Goal: Information Seeking & Learning: Learn about a topic

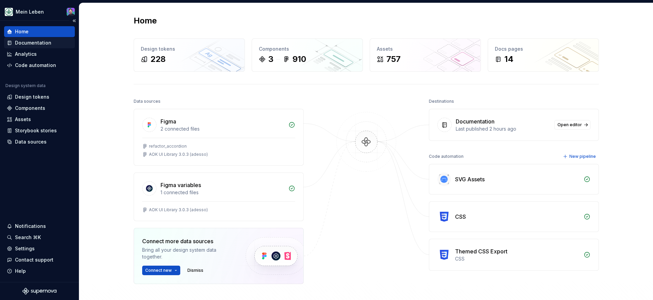
click at [23, 42] on div "Documentation" at bounding box center [33, 42] width 36 height 7
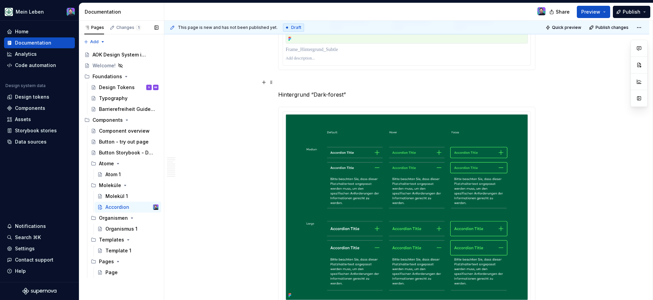
scroll to position [972, 0]
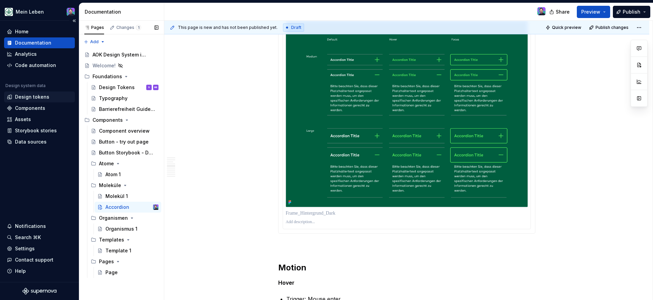
click at [34, 92] on div "Design tokens" at bounding box center [39, 96] width 71 height 11
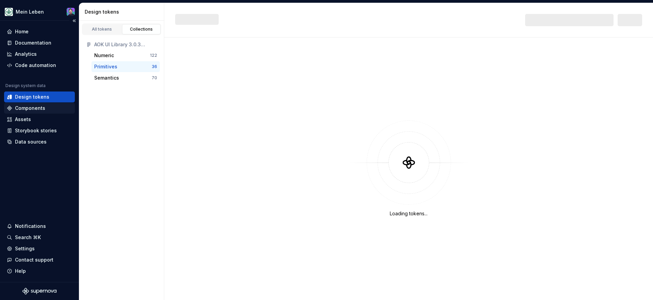
click at [35, 106] on div "Components" at bounding box center [30, 108] width 30 height 7
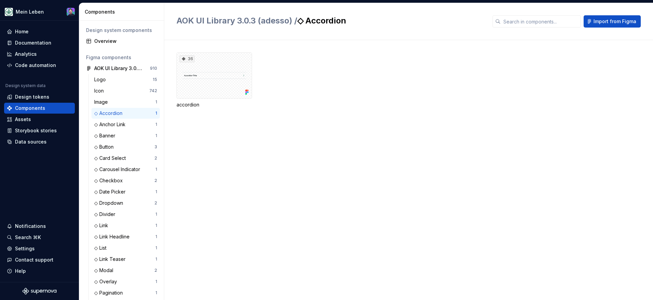
click at [231, 142] on div "36 accordion" at bounding box center [414, 170] width 476 height 260
click at [38, 39] on div "Documentation" at bounding box center [39, 42] width 71 height 11
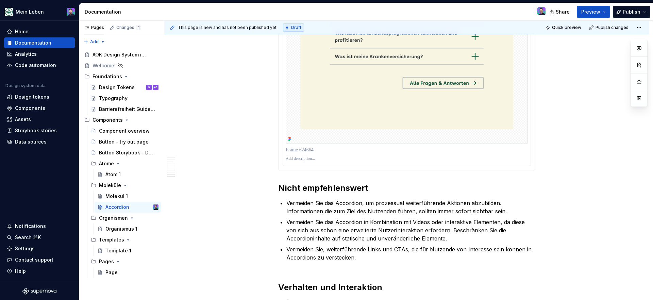
scroll to position [1973, 0]
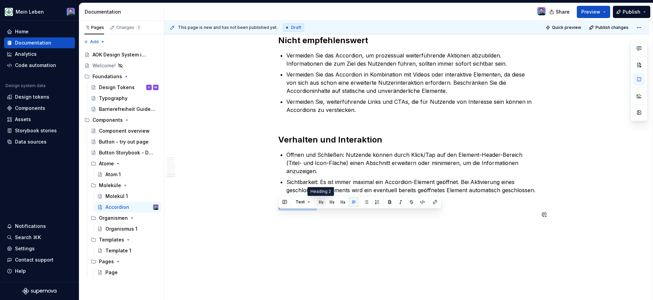
click at [320, 201] on button "button" at bounding box center [321, 202] width 10 height 10
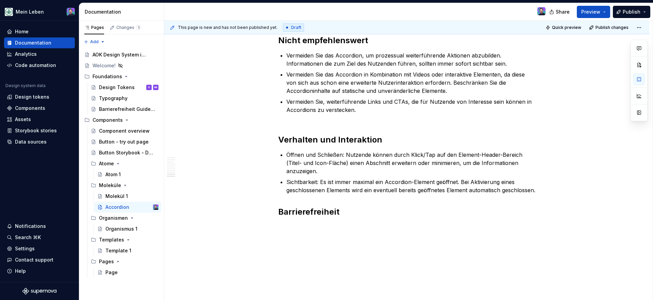
click at [296, 231] on p at bounding box center [406, 227] width 257 height 8
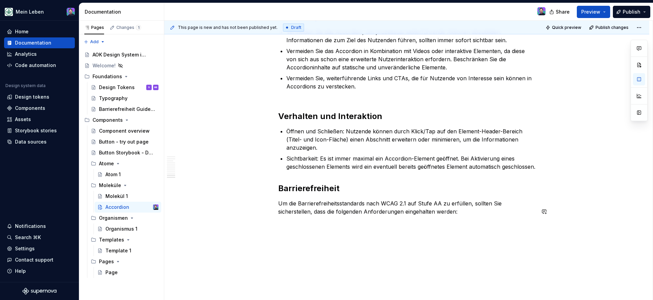
scroll to position [2000, 0]
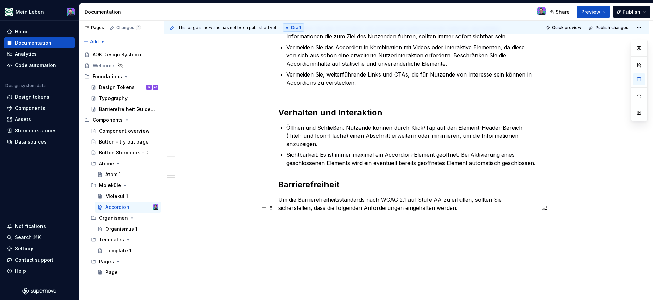
click at [404, 209] on p "Um die Barrierefreiheitsstandards nach WCAG 2.1 auf Stufe AA zu erfüllen, sollt…" at bounding box center [406, 204] width 257 height 16
drag, startPoint x: 380, startPoint y: 207, endPoint x: 405, endPoint y: 207, distance: 24.5
click at [405, 207] on p "Um die Barrierefreiheitsstandards nach WCAG 2.1 auf Stufe AA zu erfüllen, sollt…" at bounding box center [406, 204] width 257 height 16
copy p "WCAG 2.1"
type textarea "*"
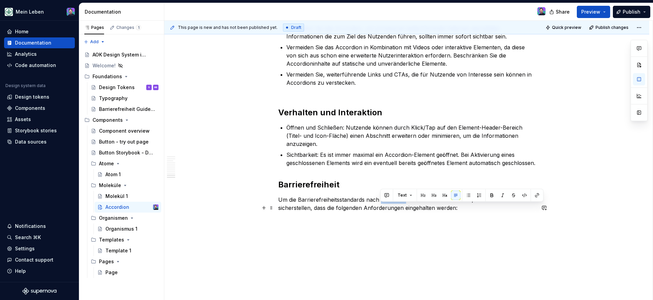
click at [404, 208] on p "Um die Barrierefreiheitsstandards nach WCAG 2.1 auf Stufe AA zu erfüllen, sollt…" at bounding box center [406, 204] width 257 height 16
drag, startPoint x: 441, startPoint y: 208, endPoint x: 409, endPoint y: 208, distance: 32.3
click at [409, 208] on p "Um die Barrierefreiheitsstandards nach WCAG 2.2 auf Stufe AA zu erfüllen, sollt…" at bounding box center [406, 204] width 257 height 16
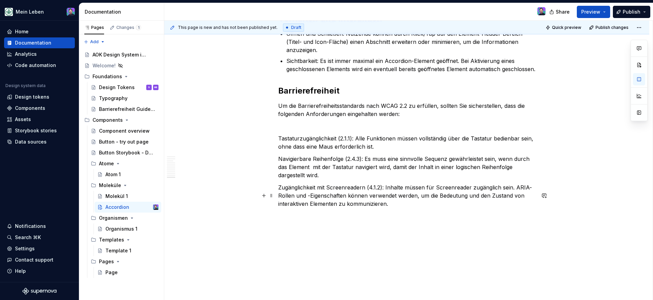
scroll to position [2108, 0]
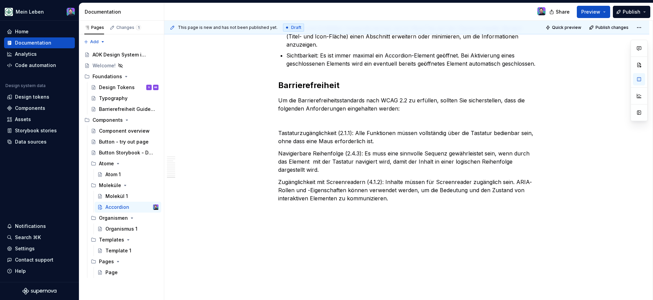
click at [350, 169] on p "Navigierbare Reihenfolge (2.4.3): Es muss eine sinnvolle Sequenz gewährleistet …" at bounding box center [406, 161] width 257 height 24
drag, startPoint x: 279, startPoint y: 135, endPoint x: 357, endPoint y: 193, distance: 97.1
click at [385, 201] on p "Zugänglichkeit mit Screenreadern (4.1.2): Inhalte müssen für Screenreader zugän…" at bounding box center [406, 190] width 257 height 24
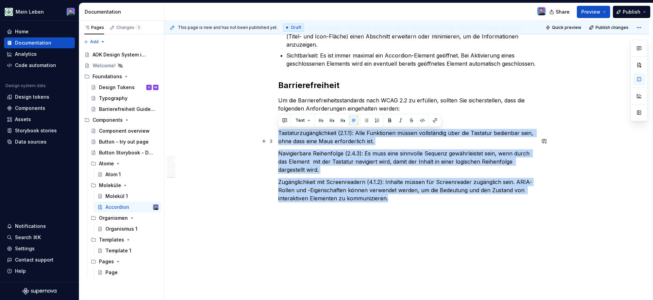
drag, startPoint x: 388, startPoint y: 201, endPoint x: 278, endPoint y: 132, distance: 130.0
copy div "Tastaturzugänglichkeit (2.1.1): Alle Funktionen müssen vollständig über die Tas…"
click at [367, 119] on button "button" at bounding box center [366, 121] width 10 height 10
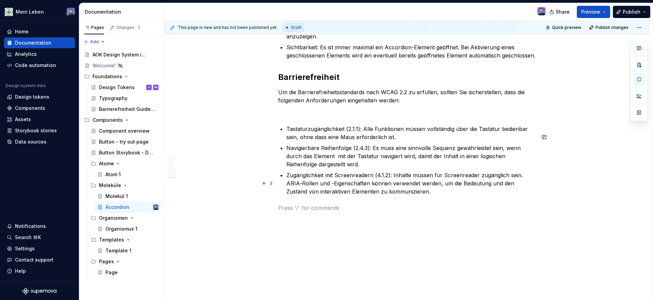
click at [412, 196] on p "Zugänglichkeit mit Screenreadern (4.1.2): Inhalte müssen für Screenreader zugän…" at bounding box center [410, 183] width 249 height 24
click at [291, 221] on li "Focus Not Obscured ([DATE]): Der Tastaturfokus bleibt sichtbar und wird nicht d…" at bounding box center [410, 211] width 249 height 27
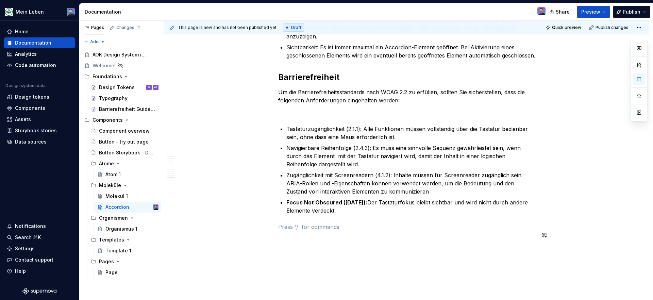
click at [389, 215] on p "Focus Not Obscured ([DATE]): Der Tastaturfokus bleibt sichtbar und wird nicht d…" at bounding box center [410, 206] width 249 height 16
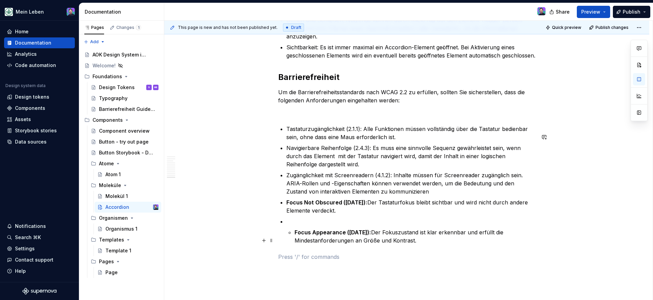
click at [292, 239] on li "Focus Appearance ([DATE]): Der Fokuszustand ist klar erkennbar und erfüllt die …" at bounding box center [410, 230] width 249 height 27
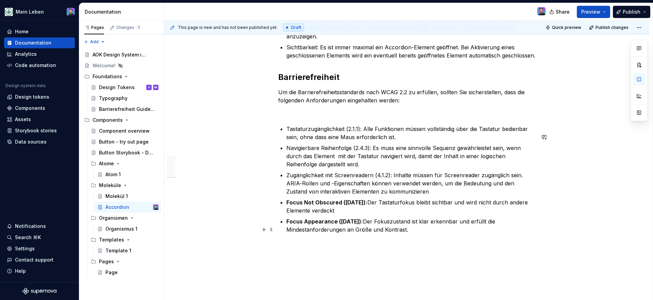
click at [413, 234] on p "Focus Appearance ([DATE]): Der Fokuszustand ist klar erkennbar und erfüllt die …" at bounding box center [410, 225] width 249 height 16
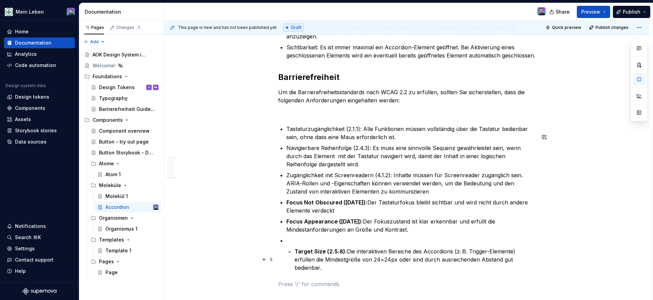
click at [292, 261] on li "Target Size (2.5.8): Die interaktiven Bereiche des Accordions (z. B. Trigger-El…" at bounding box center [410, 253] width 249 height 35
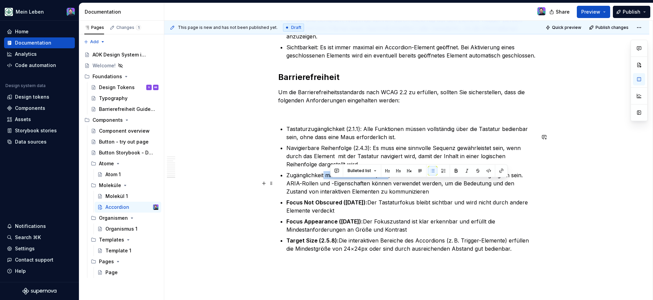
drag, startPoint x: 389, startPoint y: 183, endPoint x: 324, endPoint y: 184, distance: 64.9
click at [324, 184] on p "Zugänglichkeit mit Screenreadern (4.1.2): Inhalte müssen für Screenreader zugän…" at bounding box center [410, 183] width 249 height 24
click at [384, 194] on p "Zugänglichkeit mit Screenreadern (4.1.2): Inhalte müssen für Screenreader zugän…" at bounding box center [410, 183] width 249 height 24
drag, startPoint x: 390, startPoint y: 183, endPoint x: 284, endPoint y: 181, distance: 106.1
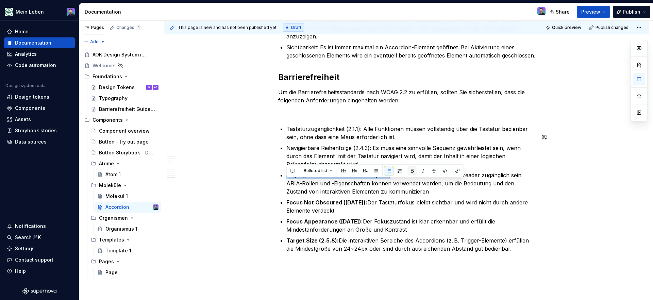
click at [414, 172] on button "button" at bounding box center [412, 171] width 10 height 10
click at [386, 141] on p "Tastaturzugänglichkeit (2.1.1): Alle Funktionen müssen vollständig über die Tas…" at bounding box center [410, 133] width 249 height 16
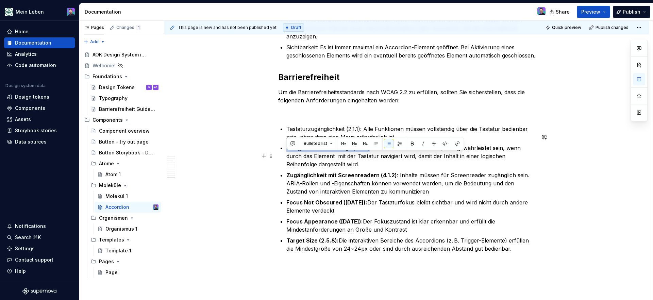
drag, startPoint x: 369, startPoint y: 156, endPoint x: 286, endPoint y: 155, distance: 83.3
click at [286, 155] on p "Navigierbare Reihenfolge (2.4.3): Es muss eine sinnvolle Sequenz gewährleistet …" at bounding box center [410, 156] width 249 height 24
click at [409, 141] on button "button" at bounding box center [412, 144] width 10 height 10
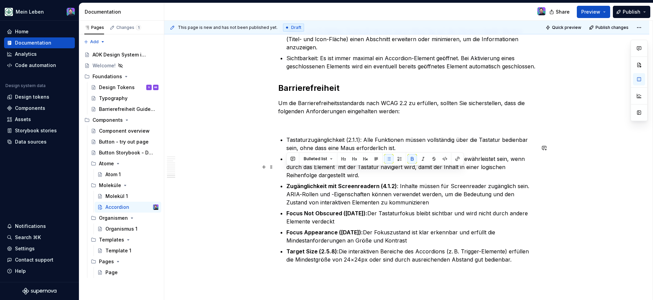
scroll to position [2092, 0]
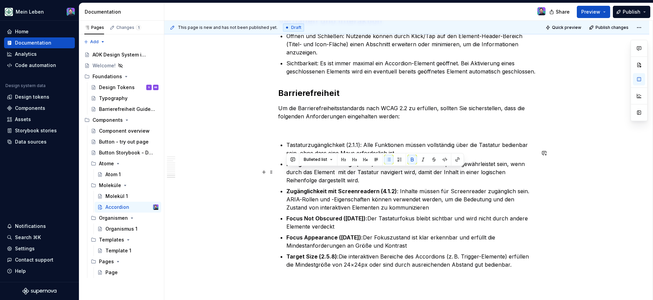
click at [398, 184] on p "Navigierbare Reihenfolge (2.4.3) : Es muss eine sinnvolle Sequenz gewährleistet…" at bounding box center [410, 172] width 249 height 24
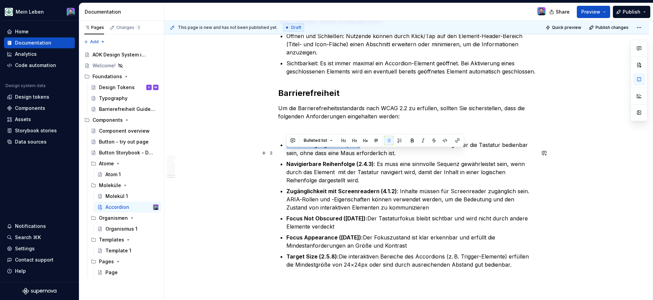
drag, startPoint x: 359, startPoint y: 150, endPoint x: 288, endPoint y: 153, distance: 71.8
click at [288, 153] on p "Tastaturzugänglichkeit (2.1.1): Alle Funktionen müssen vollständig über die Tas…" at bounding box center [410, 149] width 249 height 16
click at [410, 143] on button "button" at bounding box center [412, 141] width 10 height 10
click at [402, 198] on p "Zugänglichkeit mit Screenreadern (4.1.2) : Inhalte müssen für Screenreader zugä…" at bounding box center [410, 199] width 249 height 24
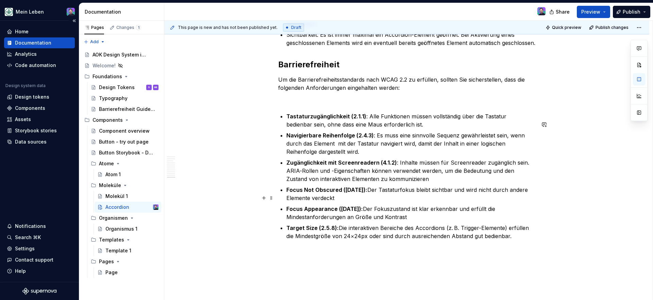
scroll to position [2119, 0]
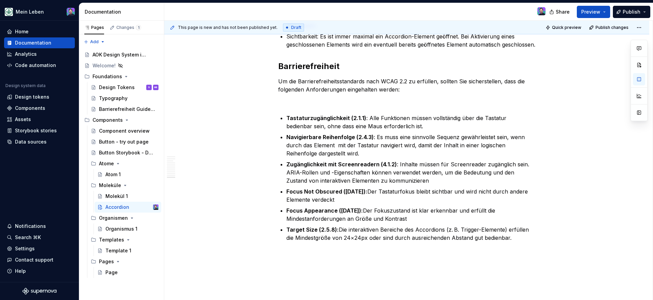
click at [309, 168] on strong "Zugänglichkeit mit Screenreadern (4.1.2)" at bounding box center [341, 164] width 111 height 7
click at [286, 195] on strong "Focus Not Obscured ([DATE]):" at bounding box center [326, 191] width 81 height 7
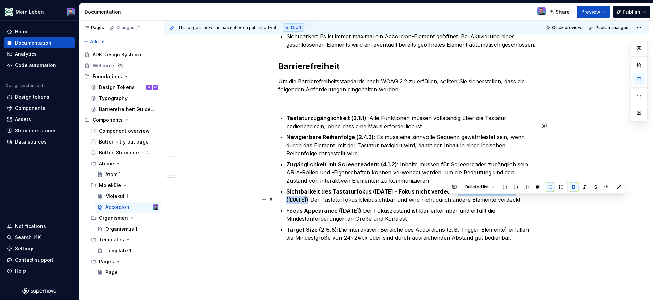
drag, startPoint x: 448, startPoint y: 199, endPoint x: 521, endPoint y: 199, distance: 73.1
click at [515, 199] on strong "Sichtbarkeit des Tastaturfokus ([DATE] – Fokus nicht verdeckt)Focus Not Obscure…" at bounding box center [400, 195] width 228 height 15
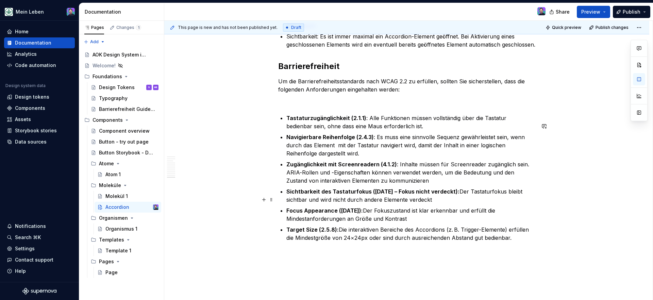
click at [412, 195] on strong "Sichtbarkeit des Tastaturfokus ([DATE] – Fokus nicht verdeckt):" at bounding box center [372, 191] width 173 height 7
drag, startPoint x: 452, startPoint y: 199, endPoint x: 454, endPoint y: 205, distance: 6.8
click at [454, 204] on p "Sichtbarkeit des Tastaturfokus ([DATE] – Fokus nicht verdeckt): Der Tastaturfok…" at bounding box center [410, 195] width 249 height 16
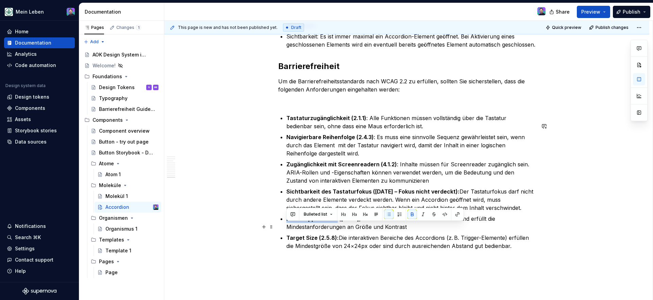
drag, startPoint x: 287, startPoint y: 227, endPoint x: 334, endPoint y: 225, distance: 47.6
click at [334, 222] on strong "Focus Appearance ([DATE]):" at bounding box center [324, 218] width 77 height 7
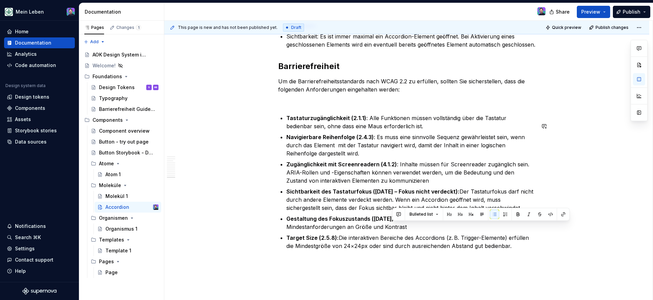
drag, startPoint x: 391, startPoint y: 227, endPoint x: 409, endPoint y: 232, distance: 18.1
click at [409, 231] on p "Gestaltung des Fokuszustands ([DATE]): Der Fokuszustand ist klar erkennbar und …" at bounding box center [410, 223] width 249 height 16
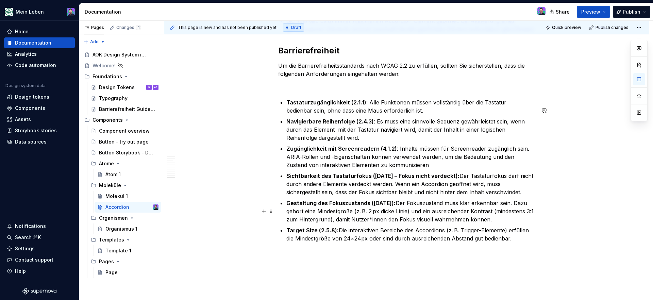
scroll to position [2135, 0]
drag, startPoint x: 334, startPoint y: 238, endPoint x: 288, endPoint y: 237, distance: 46.3
click at [288, 233] on strong "Target Size (2.5.8):" at bounding box center [312, 229] width 52 height 7
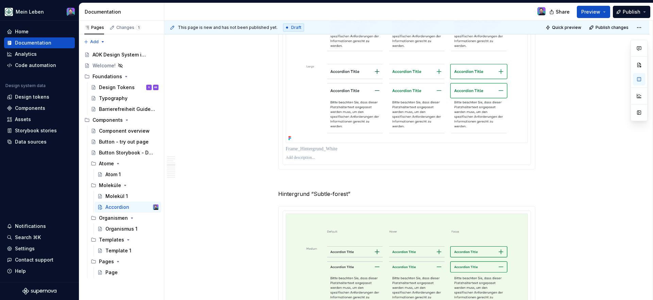
scroll to position [0, 0]
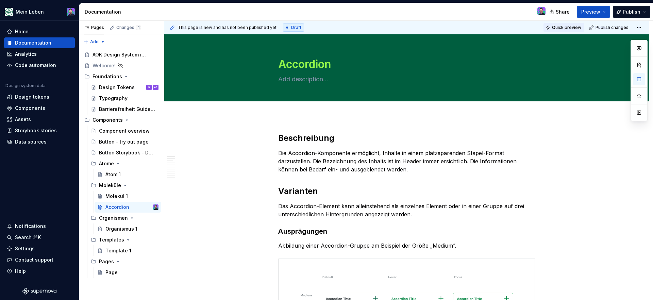
click at [565, 25] on span "Quick preview" at bounding box center [566, 27] width 29 height 5
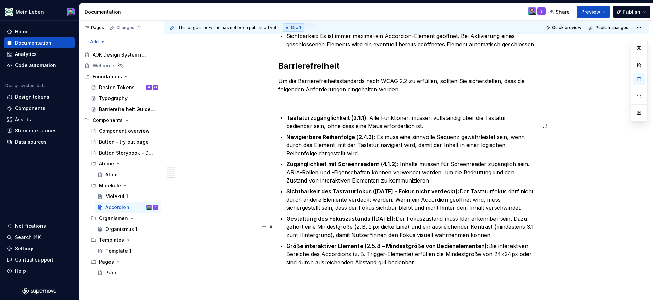
scroll to position [2147, 0]
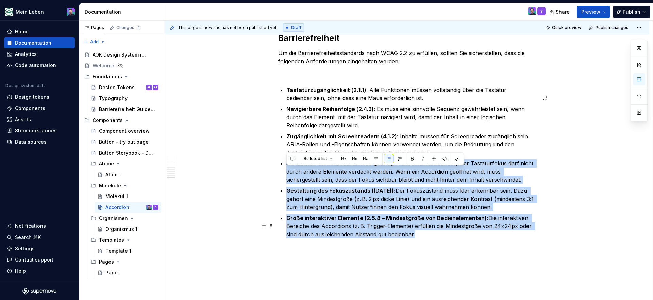
drag, startPoint x: 283, startPoint y: 169, endPoint x: 413, endPoint y: 241, distance: 149.1
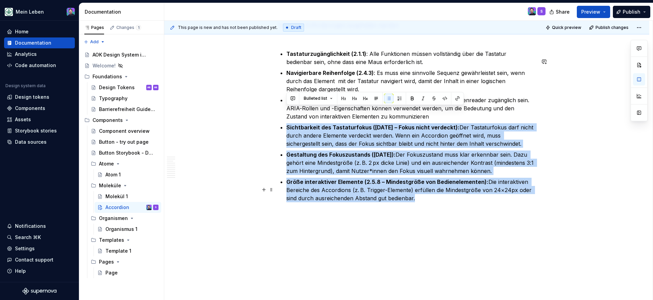
scroll to position [2207, 0]
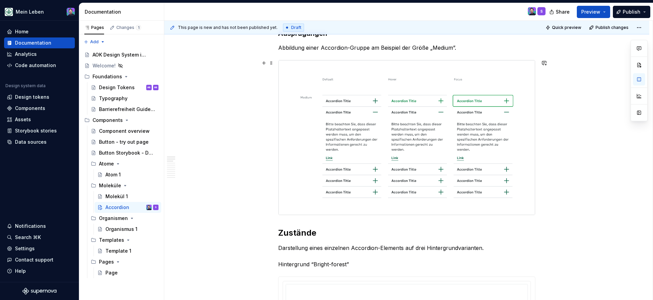
scroll to position [0, 0]
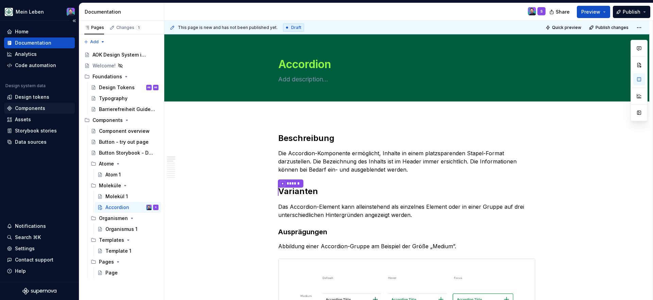
click at [28, 107] on div "Components" at bounding box center [30, 108] width 30 height 7
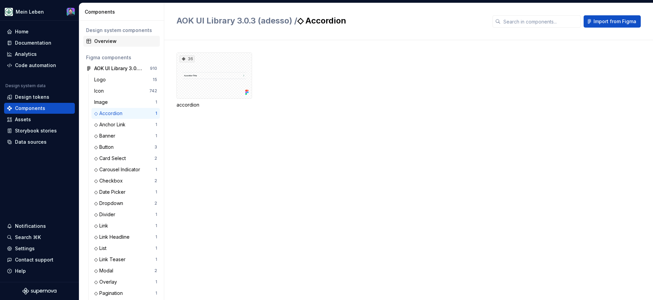
click at [110, 43] on div "Overview" at bounding box center [125, 41] width 63 height 7
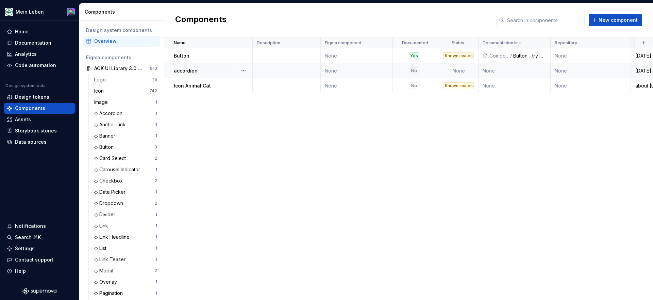
click at [202, 72] on div "accordion" at bounding box center [213, 70] width 78 height 7
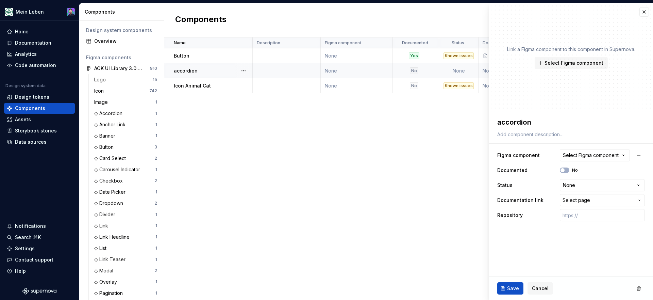
click at [455, 71] on td "None" at bounding box center [458, 70] width 39 height 15
click at [485, 69] on td "None" at bounding box center [514, 70] width 72 height 15
click at [568, 200] on span "Select page" at bounding box center [576, 200] width 28 height 7
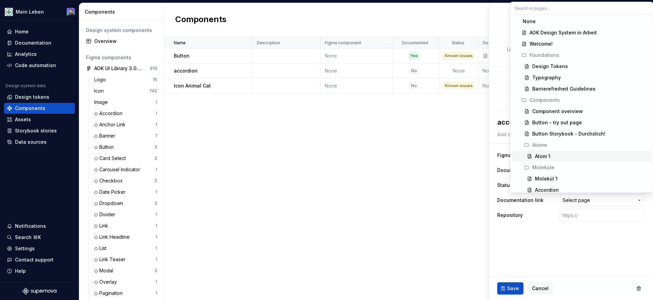
scroll to position [14, 0]
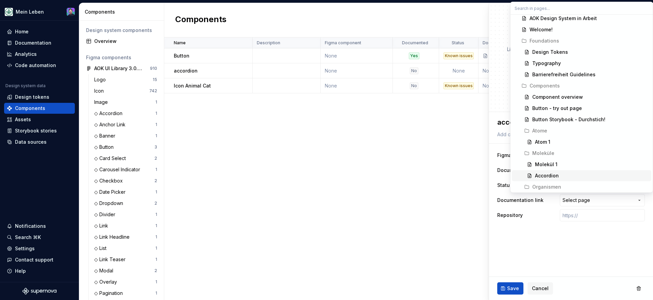
click at [548, 172] on div "Accordion" at bounding box center [547, 175] width 24 height 7
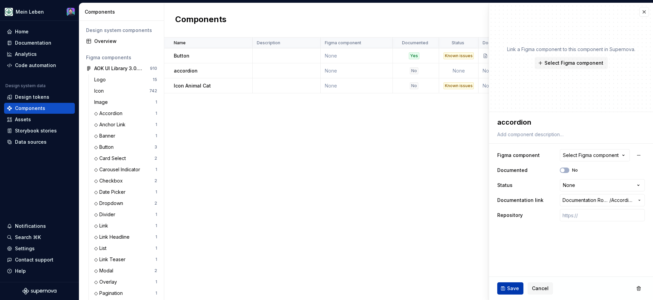
click at [512, 285] on span "Save" at bounding box center [513, 288] width 12 height 7
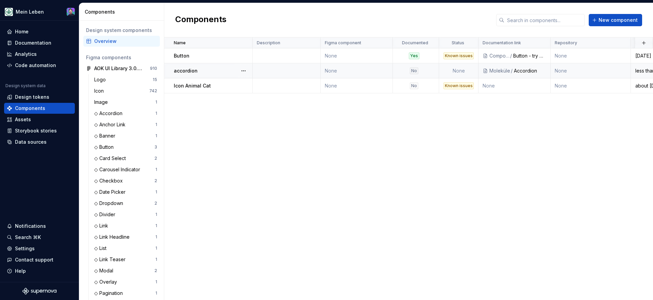
click at [419, 72] on div "No" at bounding box center [413, 70] width 41 height 7
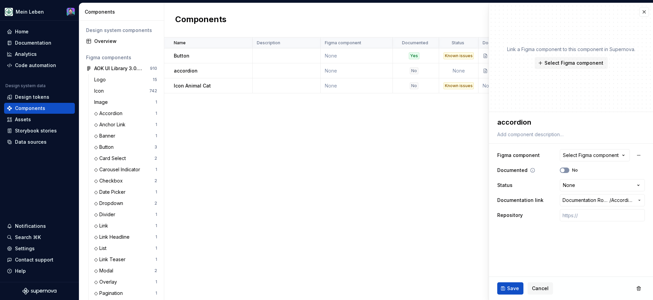
click at [564, 171] on icon "button" at bounding box center [562, 170] width 5 height 4
click at [507, 287] on span "Save" at bounding box center [513, 288] width 12 height 7
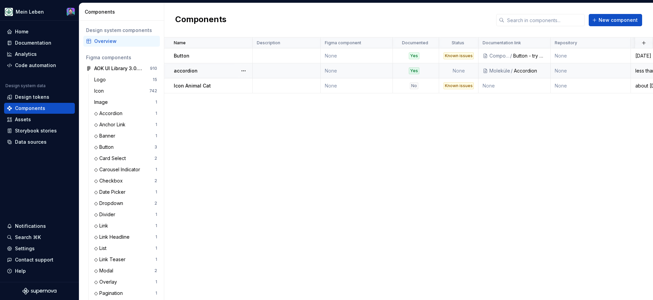
click at [462, 72] on td "None" at bounding box center [458, 70] width 39 height 15
type textarea "*"
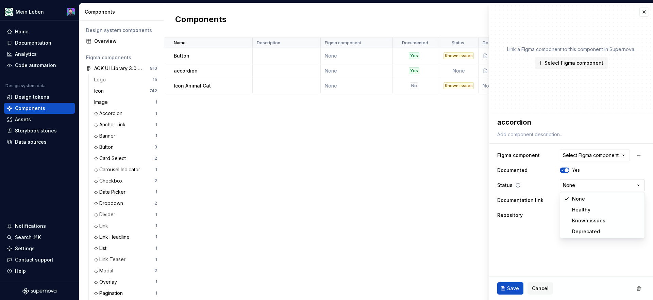
click at [568, 191] on html "Mein Leben Home Documentation Analytics Code automation Design system data Desi…" at bounding box center [326, 150] width 653 height 300
select select "**********"
click at [504, 286] on button "Save" at bounding box center [510, 288] width 26 height 12
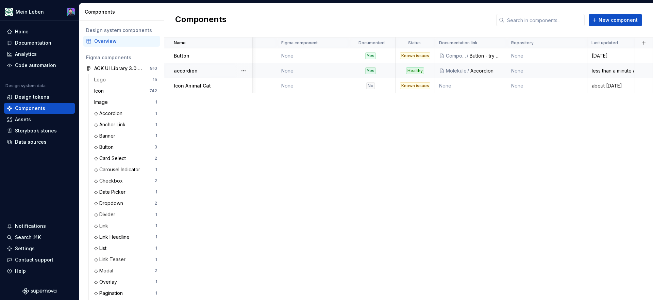
scroll to position [0, 44]
click at [41, 42] on div "Documentation" at bounding box center [33, 42] width 36 height 7
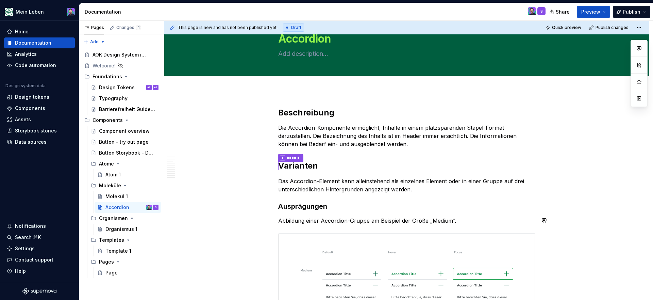
scroll to position [22, 0]
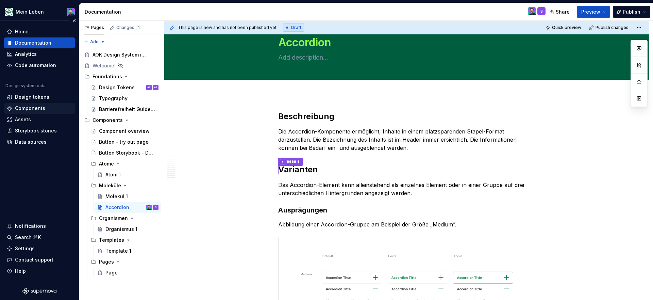
click at [29, 109] on div "Components" at bounding box center [30, 108] width 30 height 7
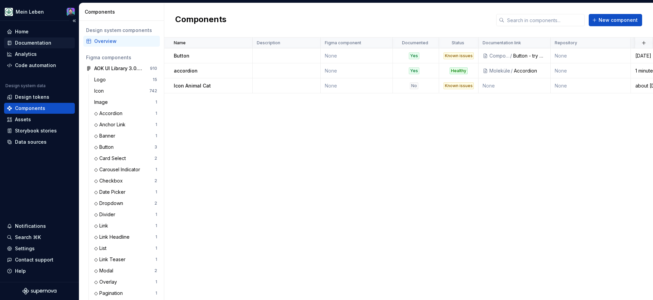
click at [36, 40] on div "Documentation" at bounding box center [33, 42] width 36 height 7
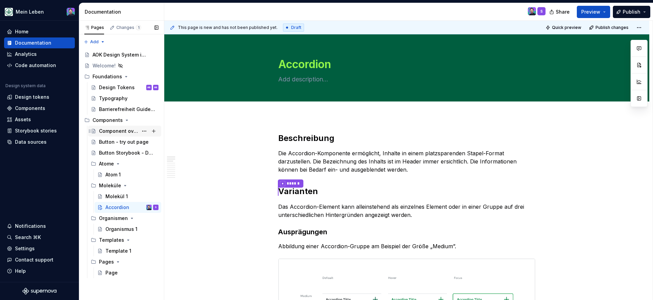
click at [121, 134] on div "Component overview" at bounding box center [118, 131] width 39 height 7
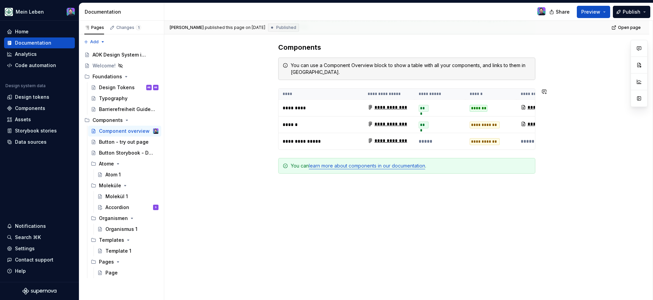
scroll to position [138, 0]
click at [105, 141] on div "Button - try out page" at bounding box center [118, 141] width 39 height 7
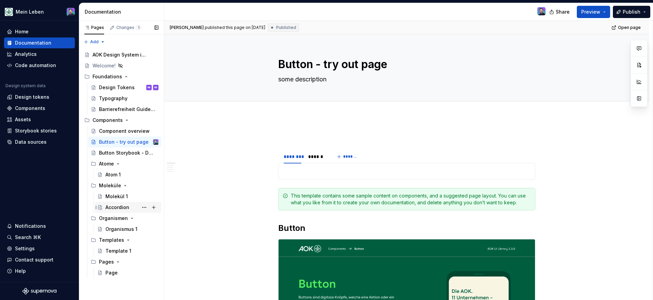
click at [123, 210] on div "Accordion S" at bounding box center [131, 207] width 53 height 10
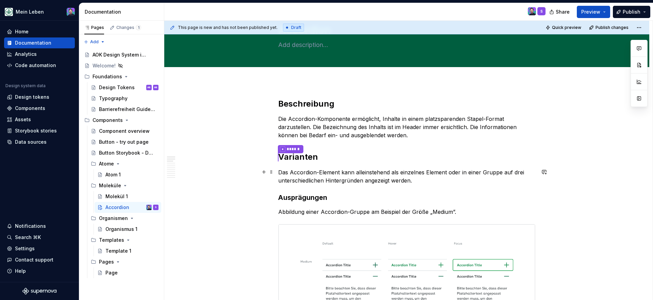
scroll to position [10, 0]
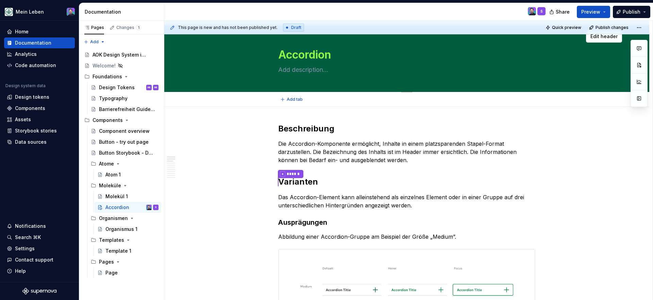
click at [274, 63] on div "Accordion" at bounding box center [406, 58] width 430 height 67
click at [282, 69] on textarea at bounding box center [405, 69] width 257 height 11
click at [605, 37] on span "Edit header" at bounding box center [603, 36] width 27 height 7
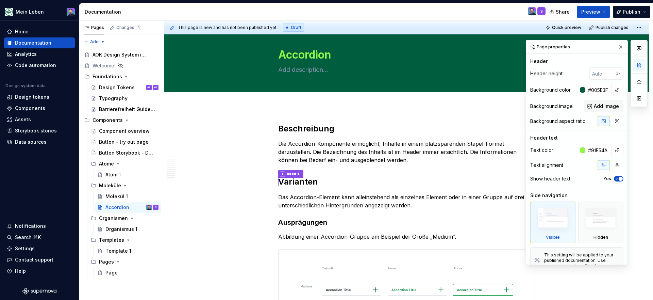
scroll to position [11, 0]
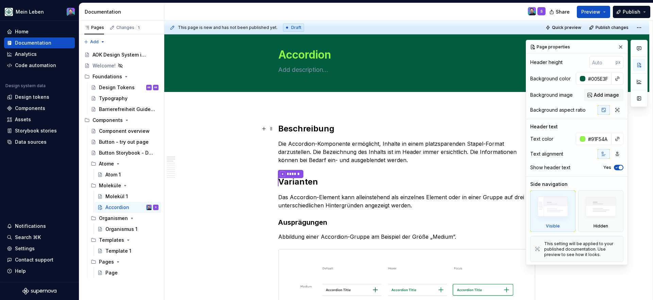
click at [511, 128] on h2 "Beschreibung" at bounding box center [406, 128] width 257 height 11
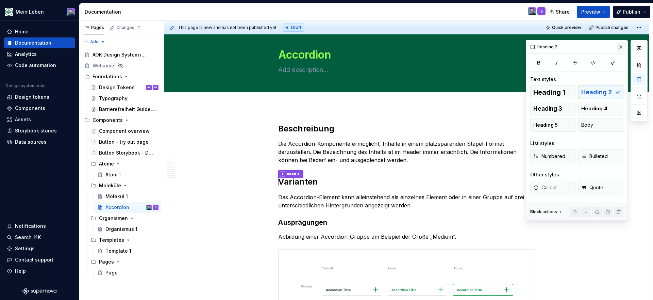
click at [617, 48] on button "button" at bounding box center [621, 47] width 10 height 10
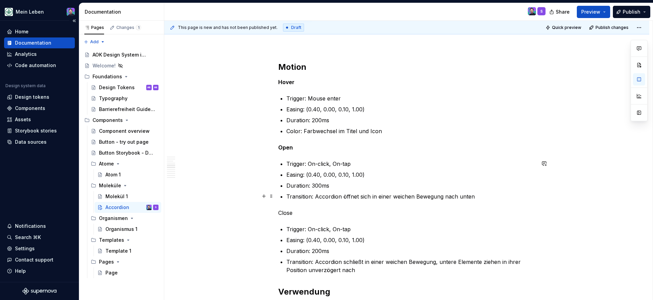
scroll to position [1174, 0]
click at [285, 208] on p "Close" at bounding box center [406, 211] width 257 height 8
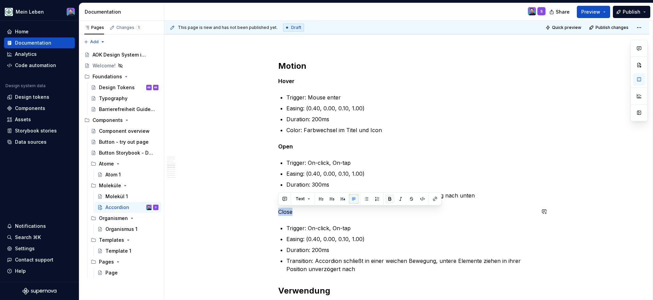
click at [390, 200] on button "button" at bounding box center [390, 199] width 10 height 10
click at [404, 175] on p "Easing: (0.40, 0.00, 0.10, 1.00)" at bounding box center [410, 173] width 249 height 8
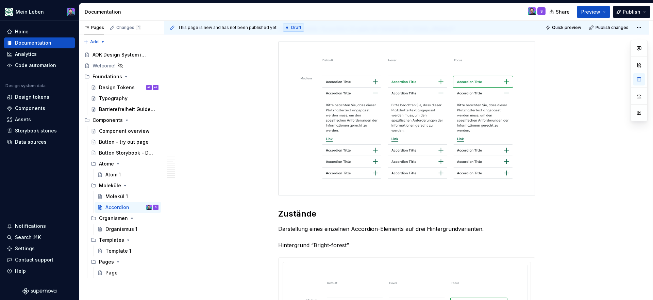
scroll to position [0, 0]
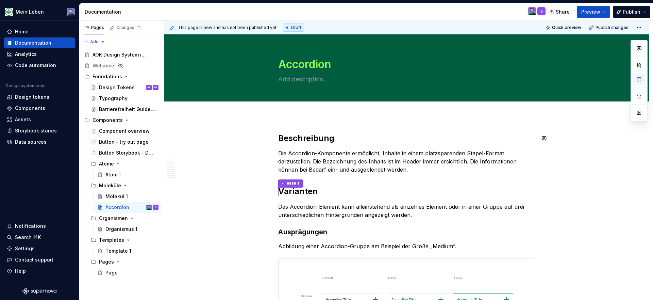
click at [444, 133] on h2 "Beschreibung" at bounding box center [406, 138] width 257 height 11
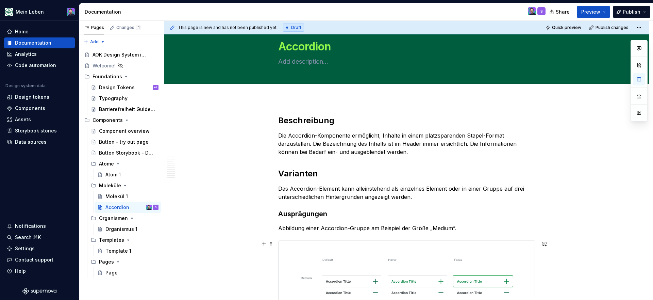
type textarea "*"
